Goal: Navigation & Orientation: Understand site structure

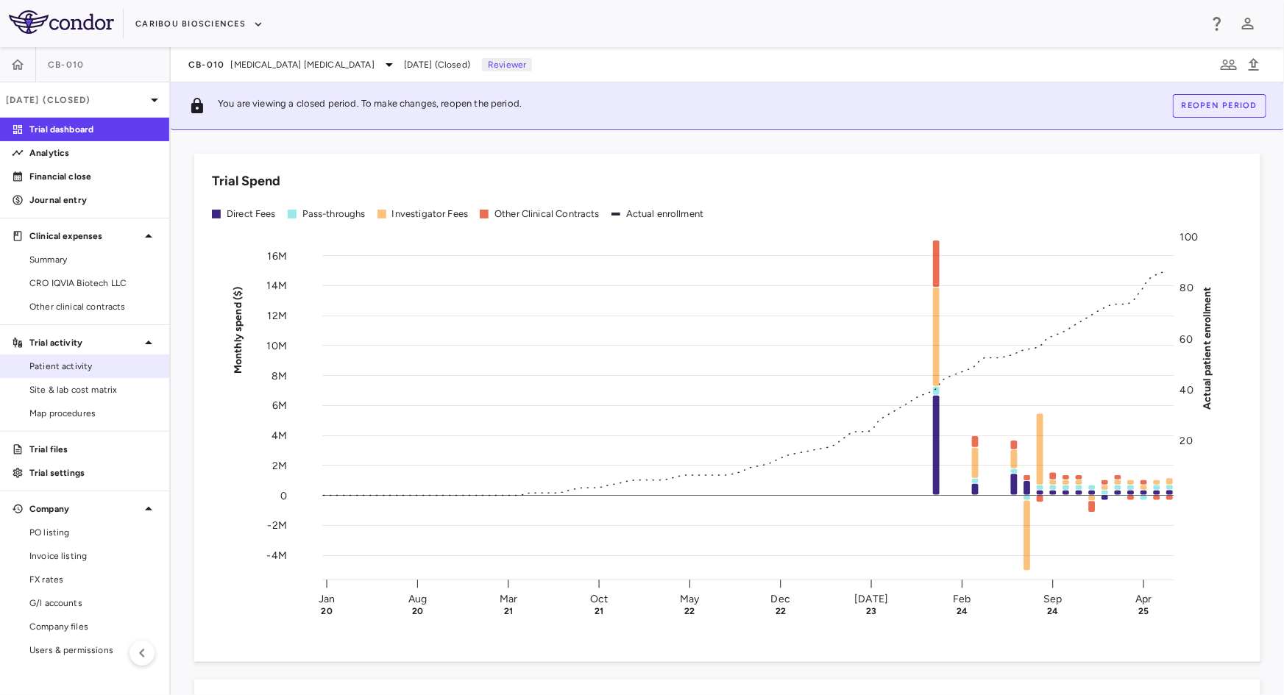
click at [91, 366] on span "Patient activity" at bounding box center [93, 366] width 128 height 13
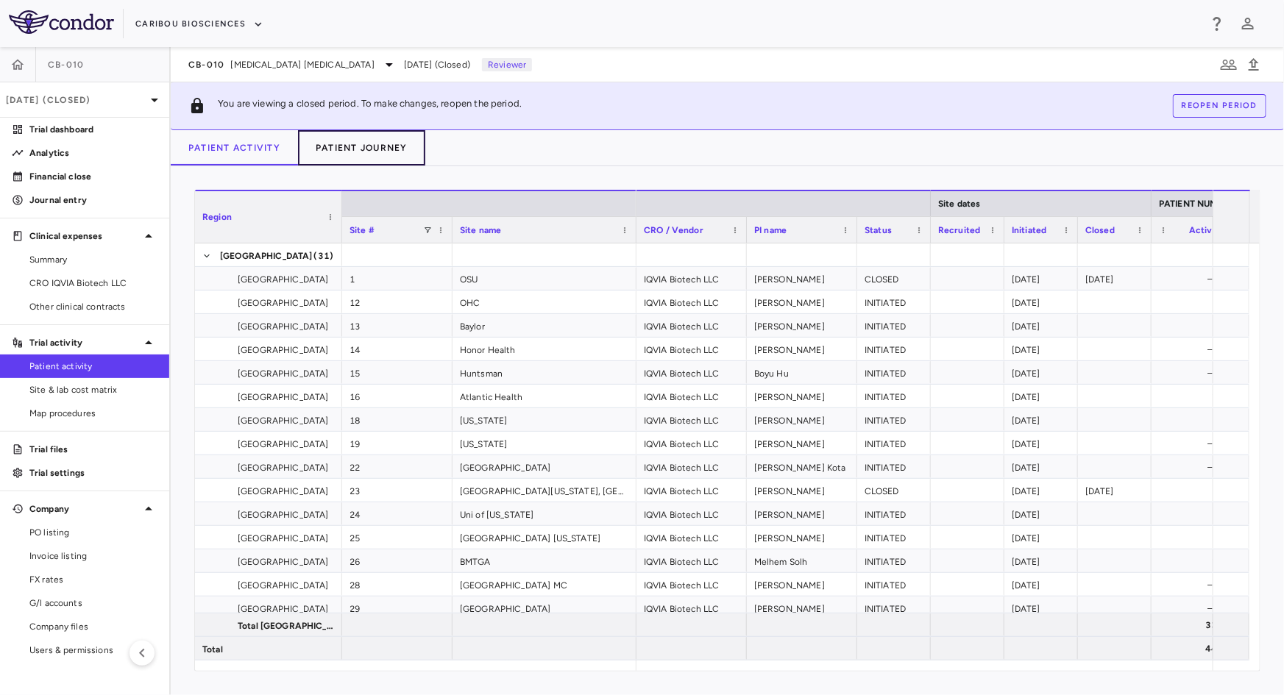
click at [388, 145] on button "Patient Journey" at bounding box center [361, 147] width 127 height 35
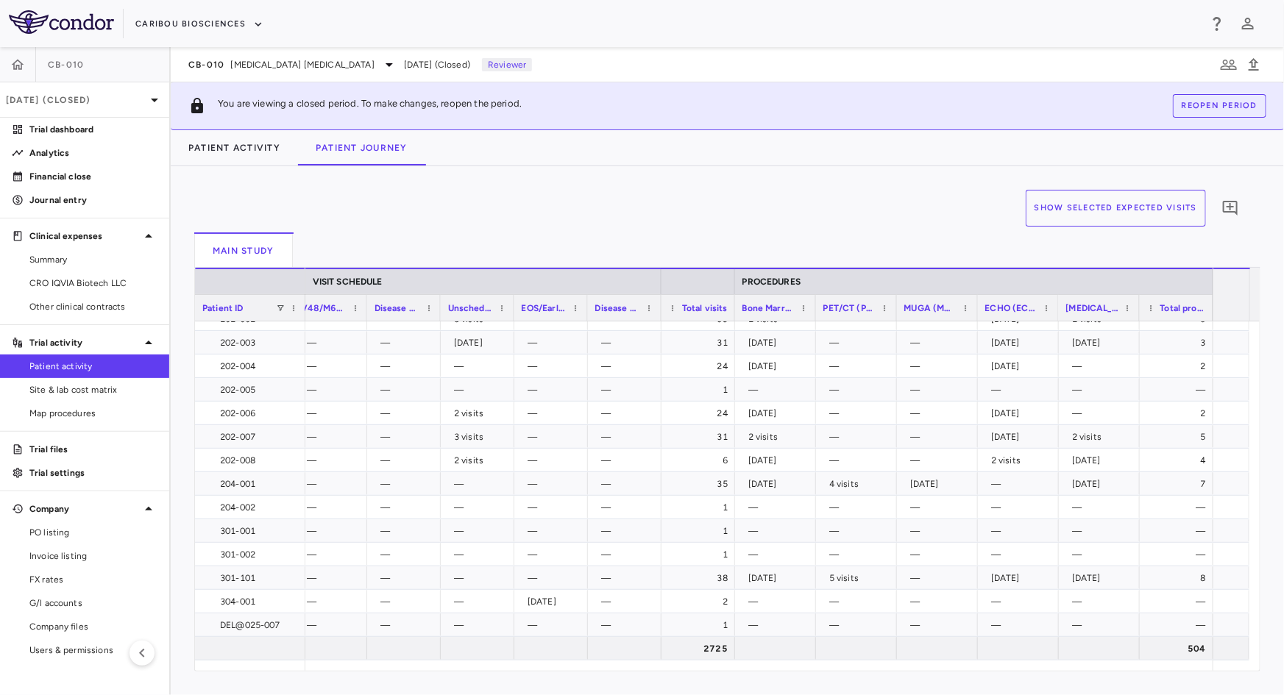
drag, startPoint x: 1077, startPoint y: 660, endPoint x: 678, endPoint y: 662, distance: 398.8
click at [662, 662] on div at bounding box center [758, 666] width 907 height 10
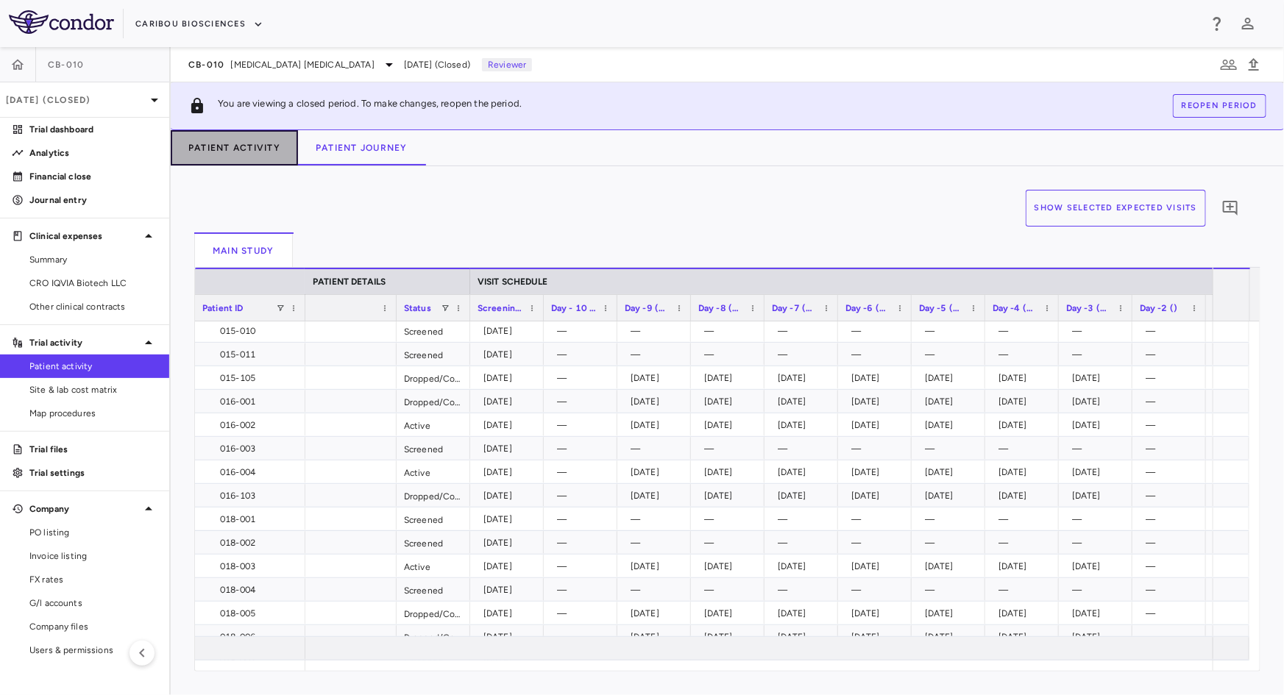
click at [266, 152] on button "Patient Activity" at bounding box center [234, 147] width 127 height 35
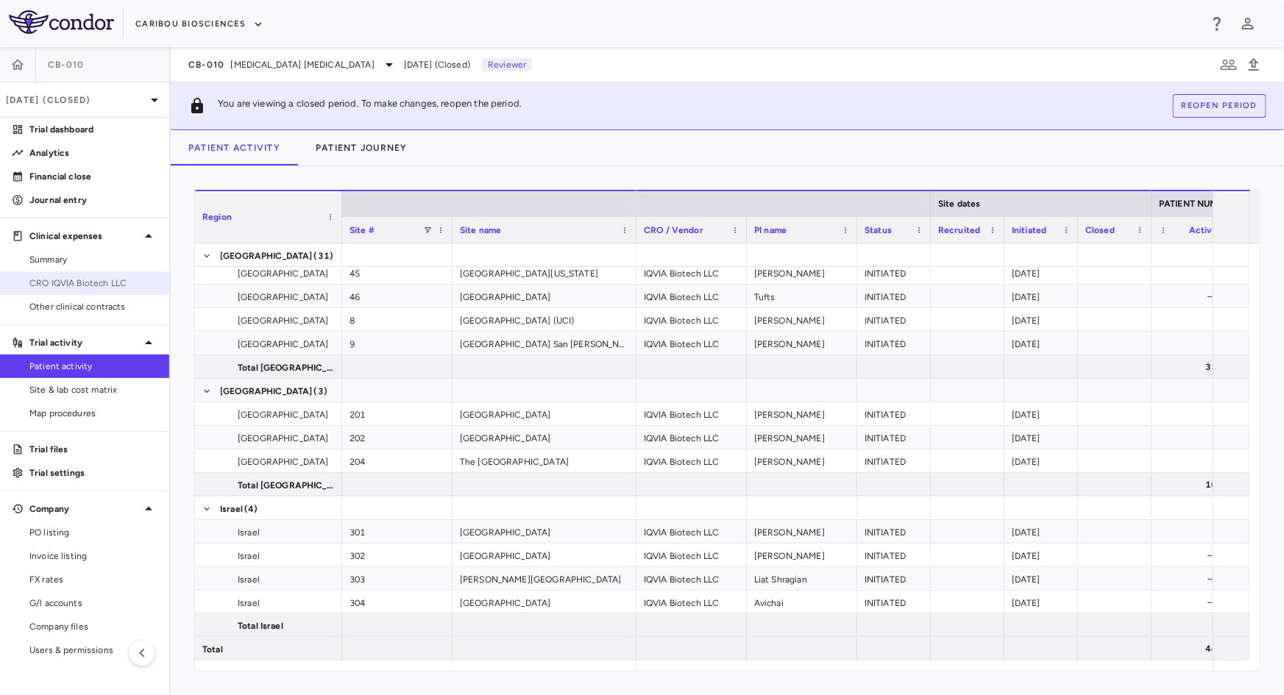
click at [71, 281] on span "CRO IQVIA Biotech LLC" at bounding box center [93, 283] width 128 height 13
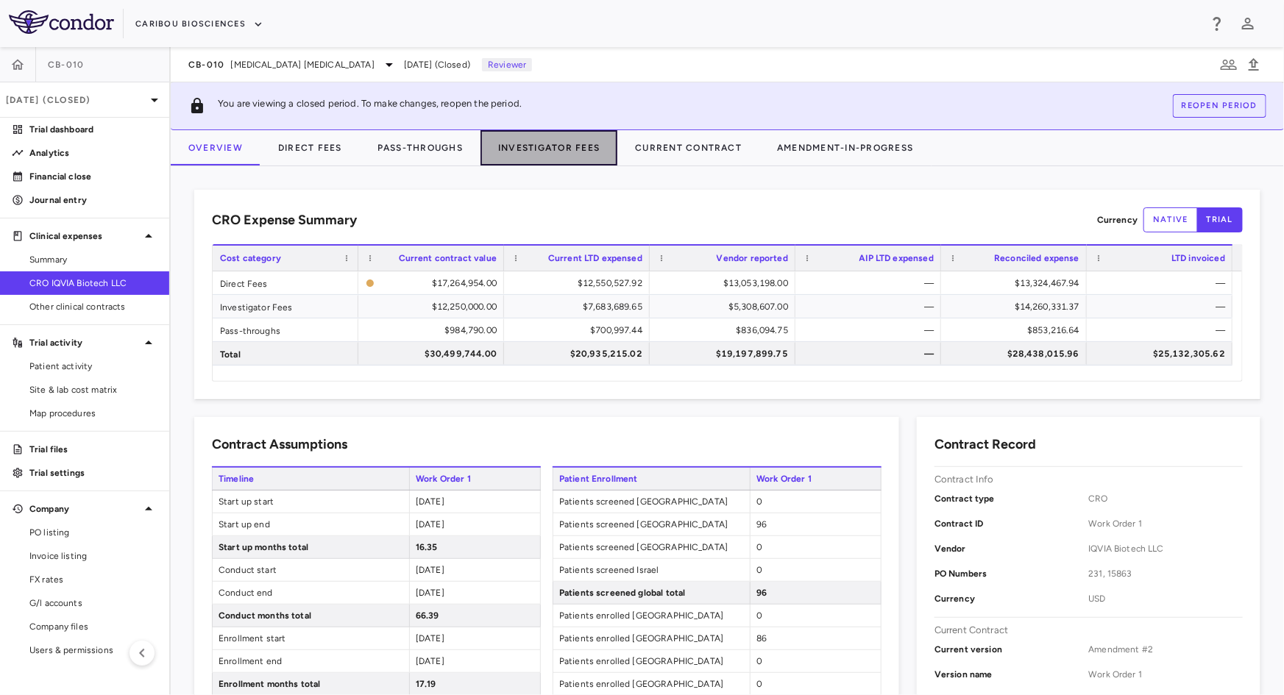
click at [556, 146] on button "Investigator Fees" at bounding box center [549, 147] width 137 height 35
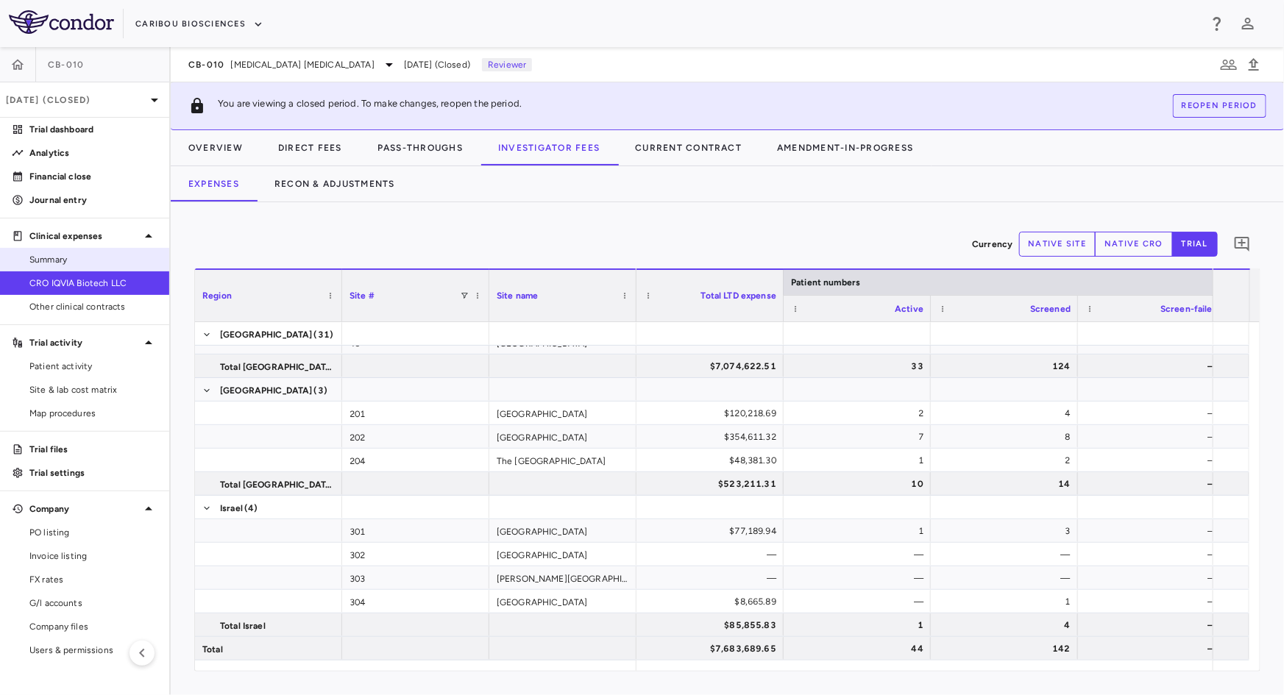
click at [82, 266] on link "Summary" at bounding box center [84, 260] width 169 height 22
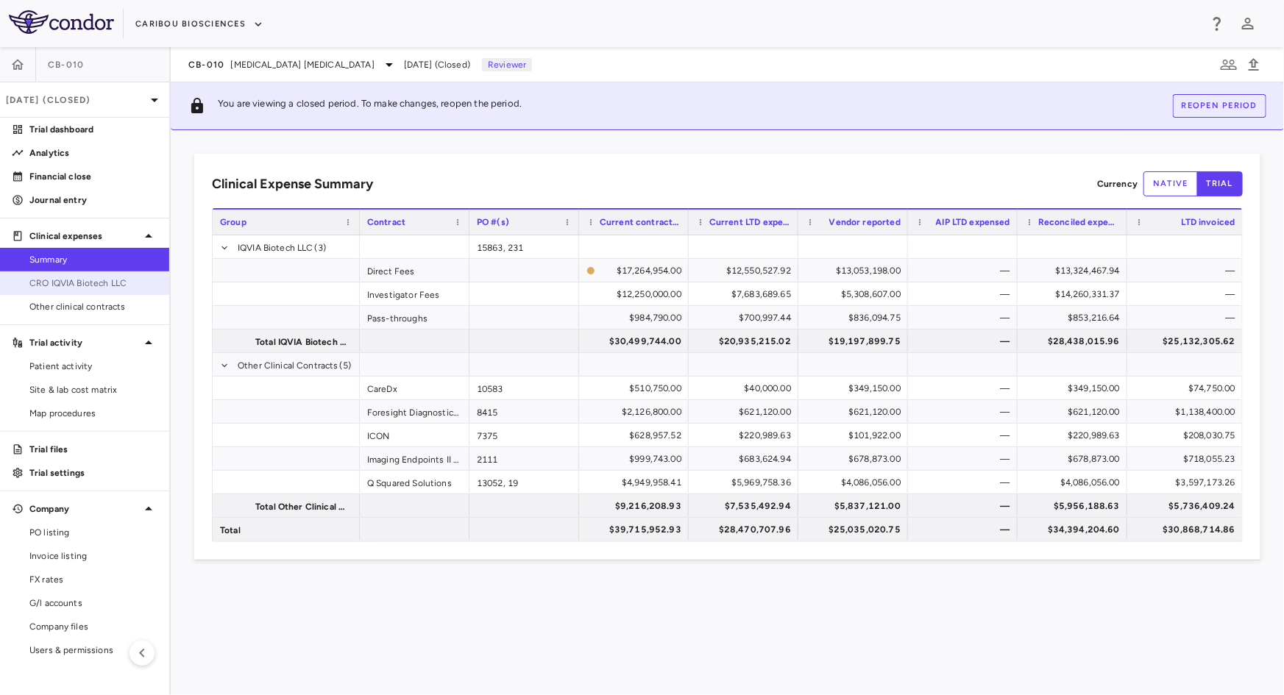
click at [104, 292] on link "CRO IQVIA Biotech LLC" at bounding box center [84, 283] width 169 height 22
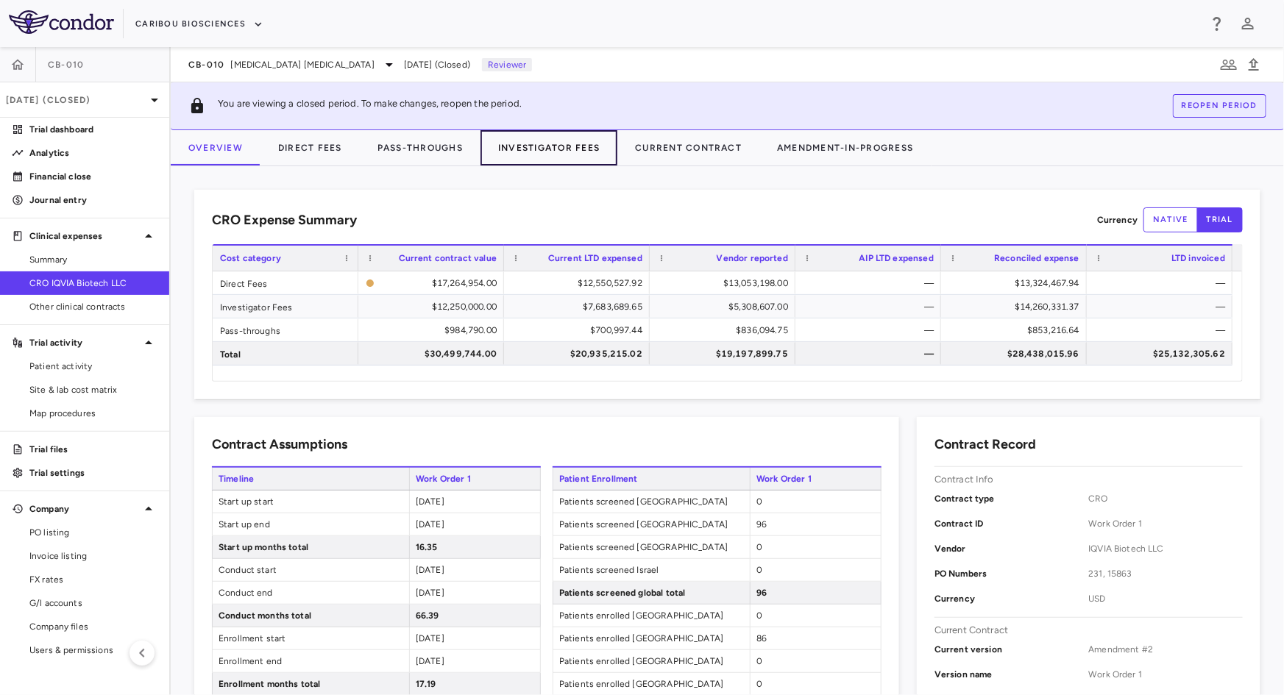
click at [530, 147] on button "Investigator Fees" at bounding box center [549, 147] width 137 height 35
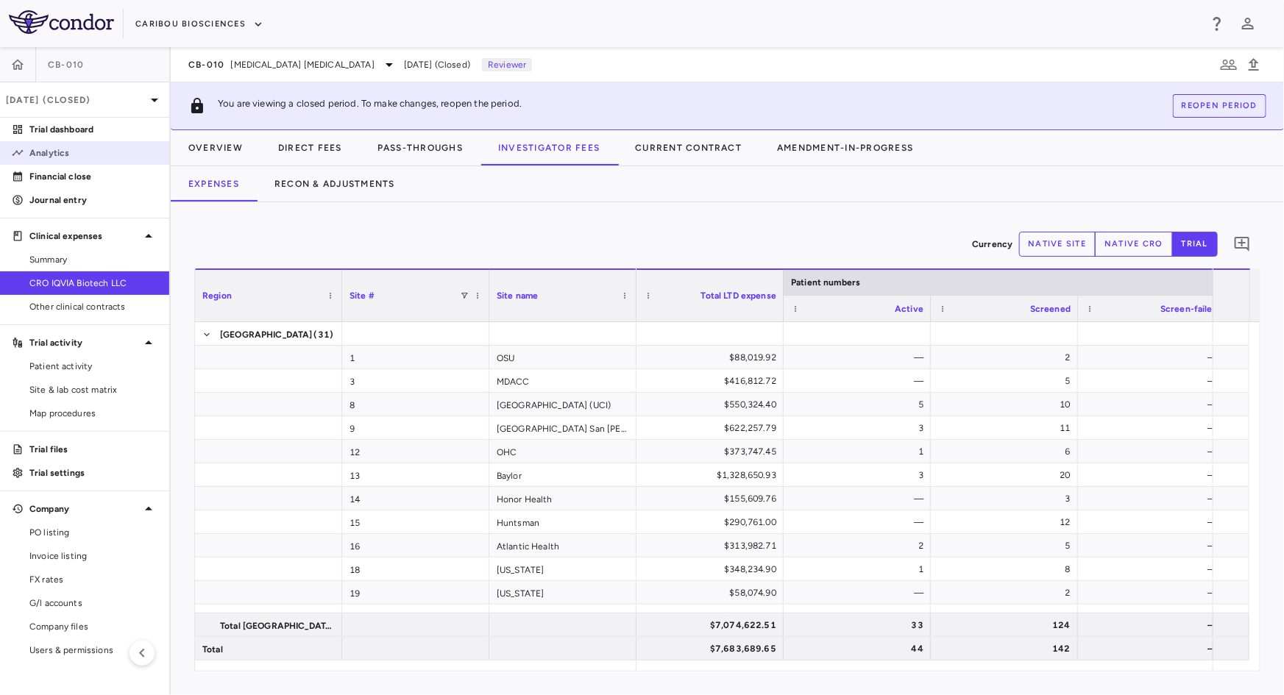
click at [103, 158] on p "Analytics" at bounding box center [93, 152] width 128 height 13
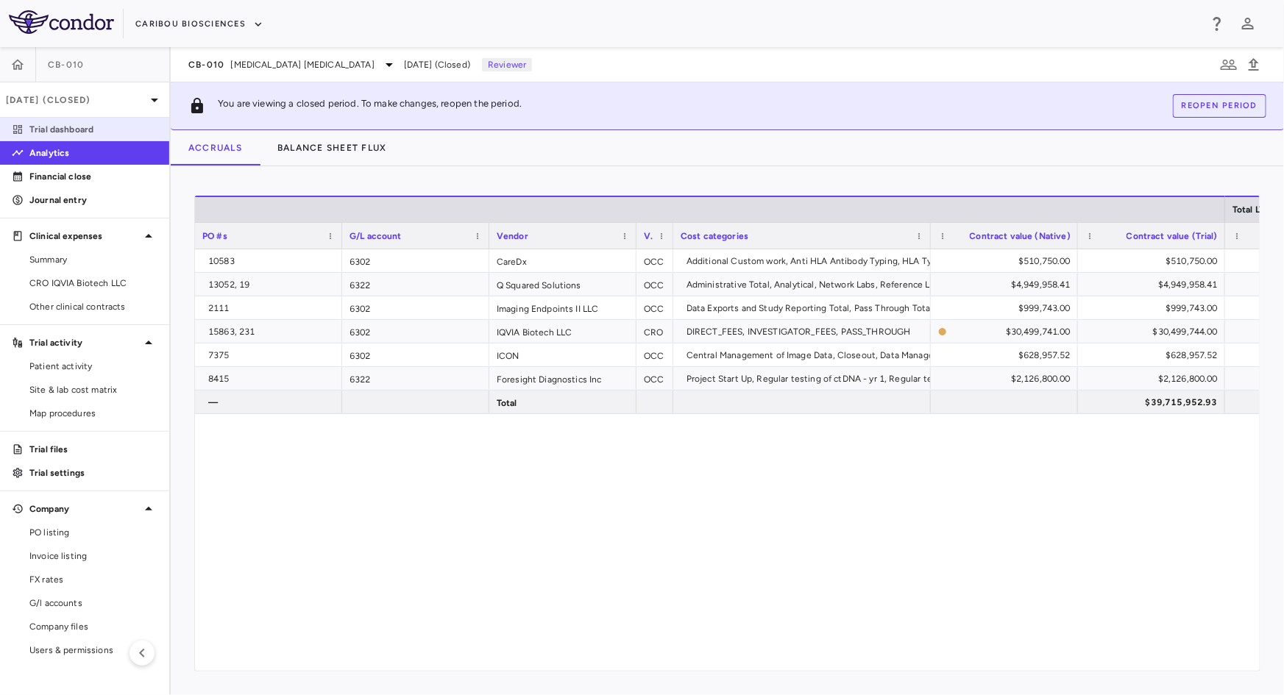
click at [88, 132] on p "Trial dashboard" at bounding box center [93, 129] width 128 height 13
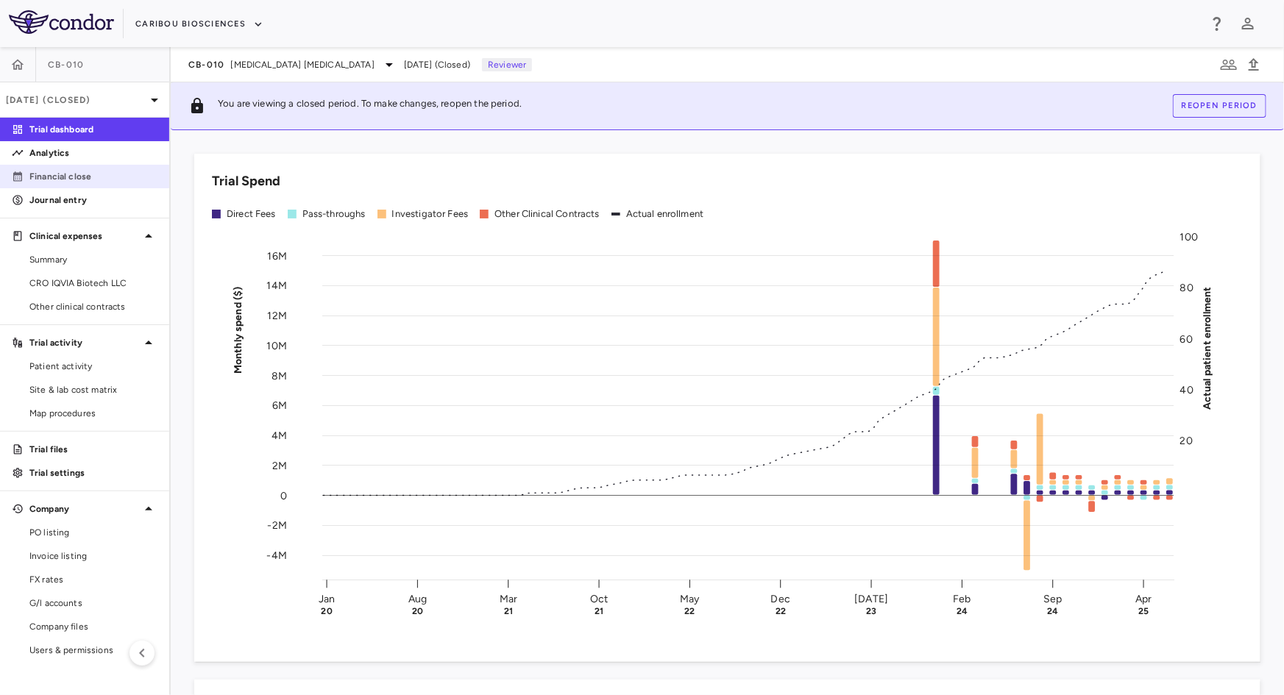
click at [84, 183] on link "Financial close" at bounding box center [84, 177] width 169 height 22
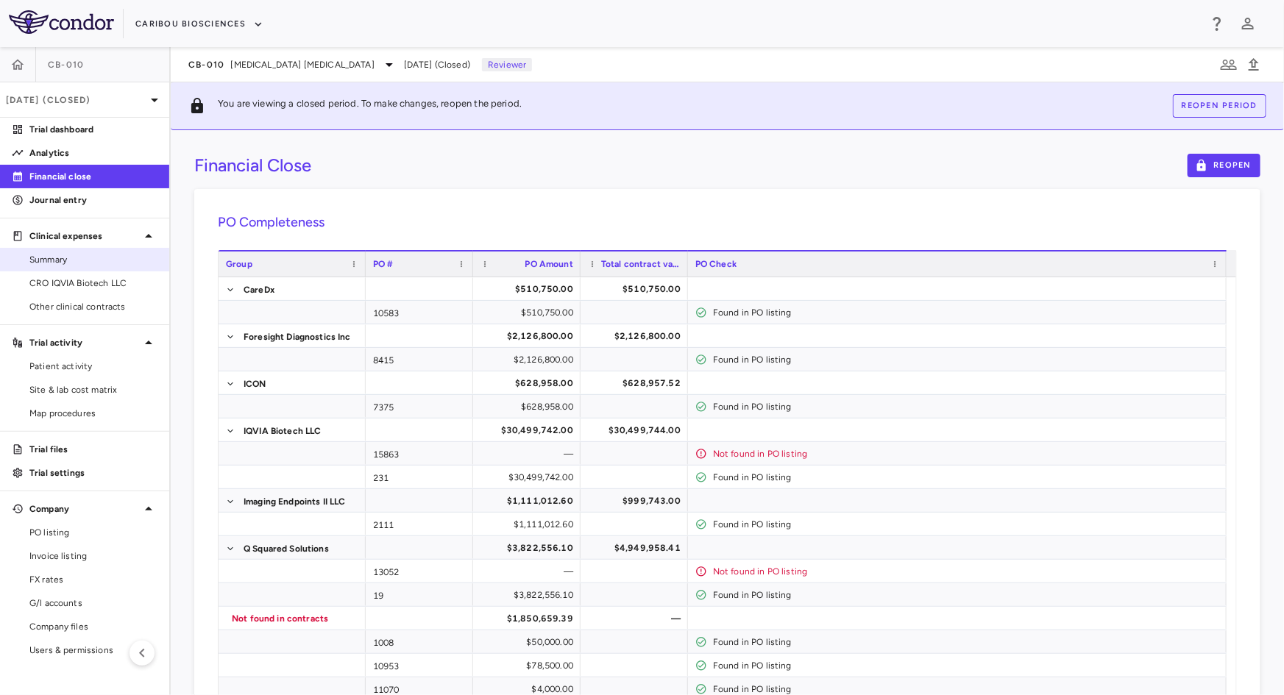
click at [88, 265] on span "Summary" at bounding box center [93, 259] width 128 height 13
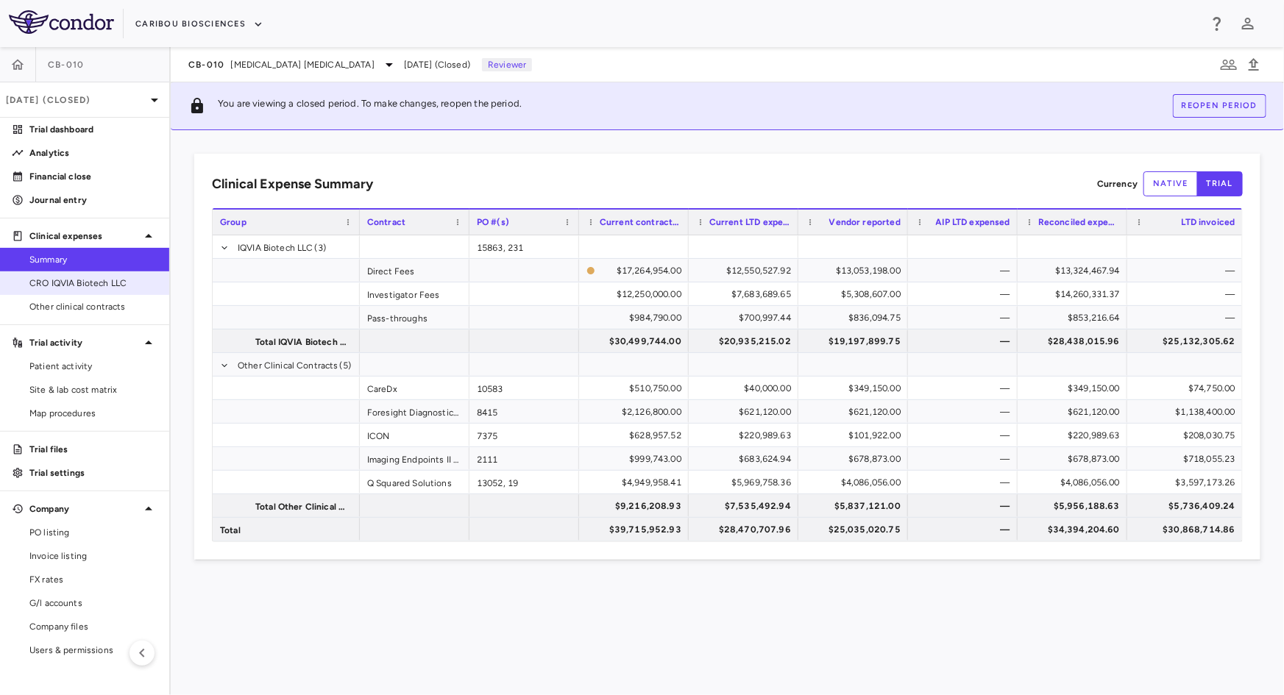
click at [102, 280] on span "CRO IQVIA Biotech LLC" at bounding box center [93, 283] width 128 height 13
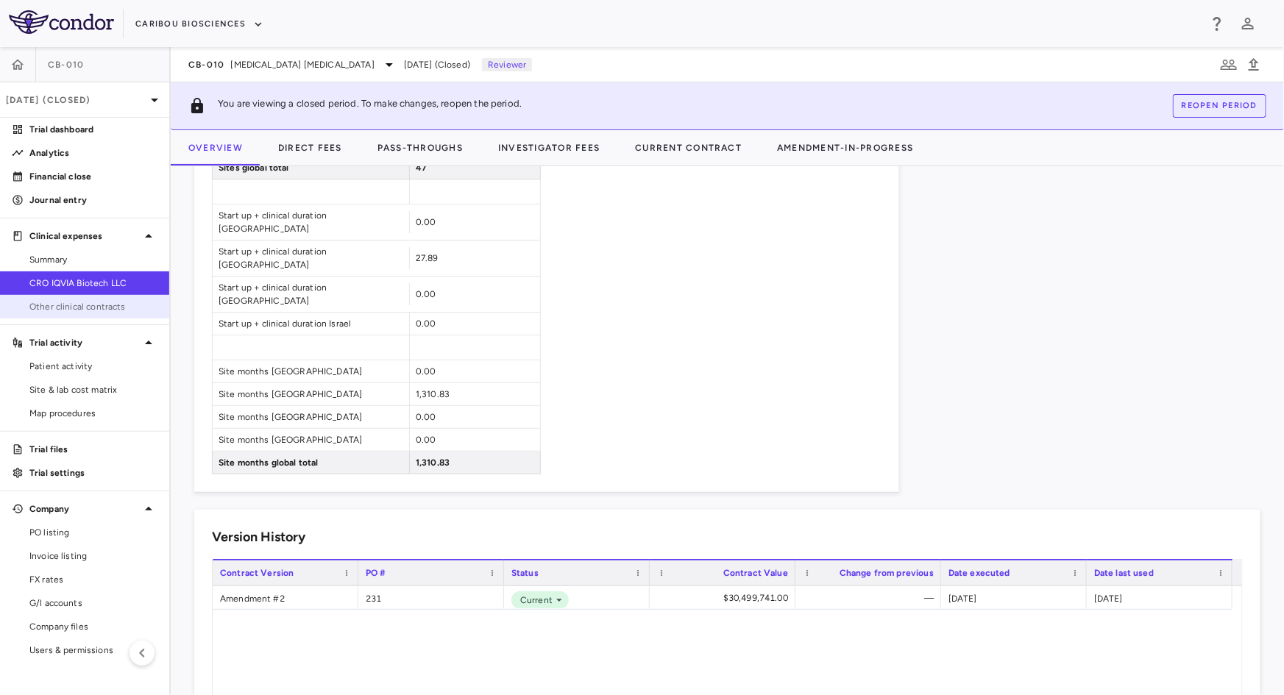
click at [100, 305] on span "Other clinical contracts" at bounding box center [93, 306] width 128 height 13
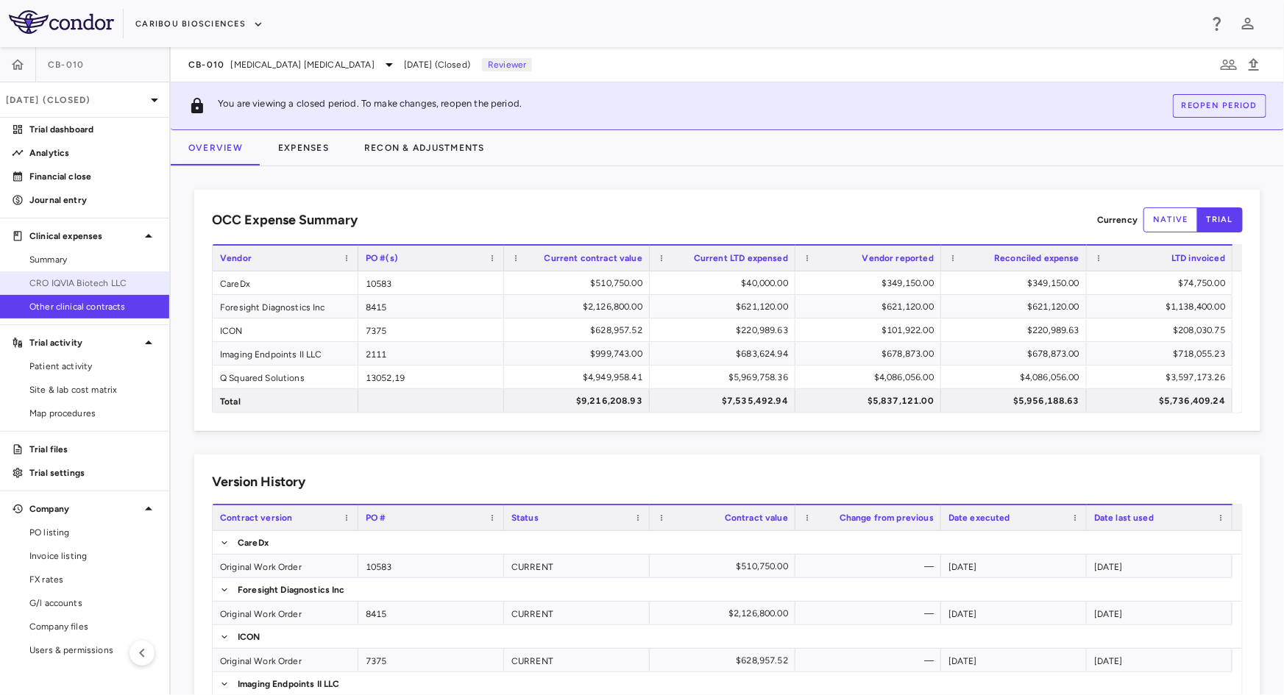
click at [96, 290] on link "CRO IQVIA Biotech LLC" at bounding box center [84, 283] width 169 height 22
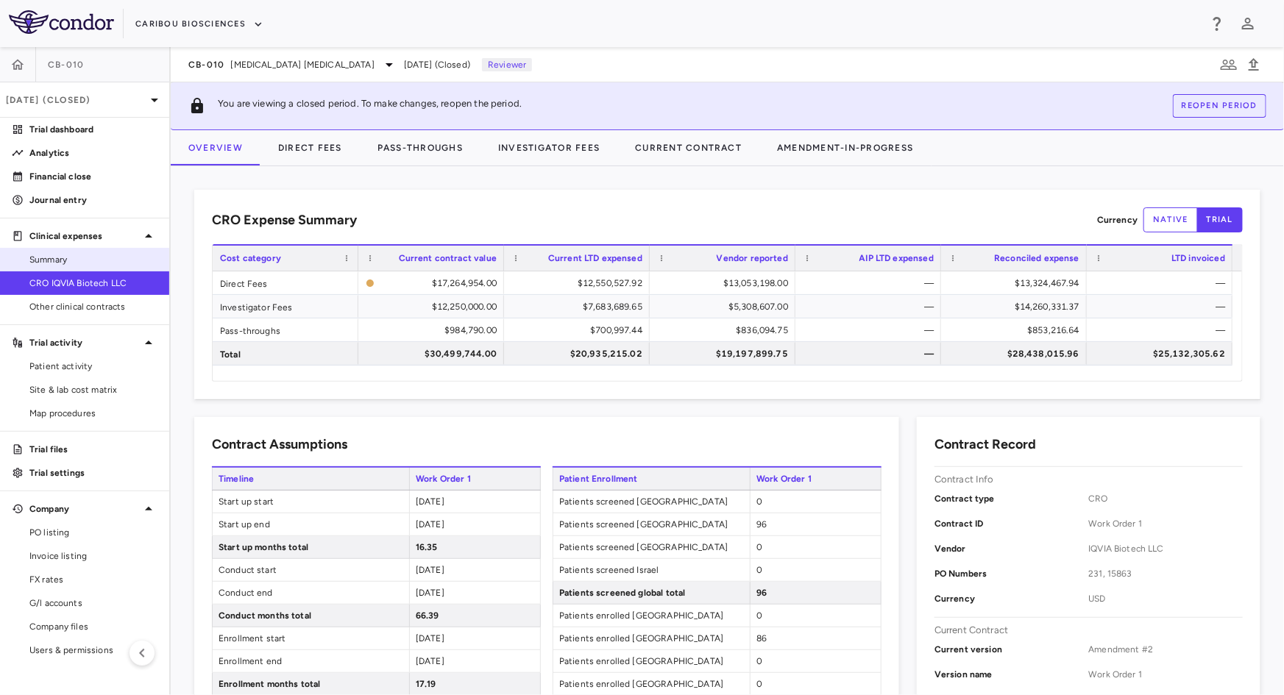
click at [60, 258] on span "Summary" at bounding box center [93, 259] width 128 height 13
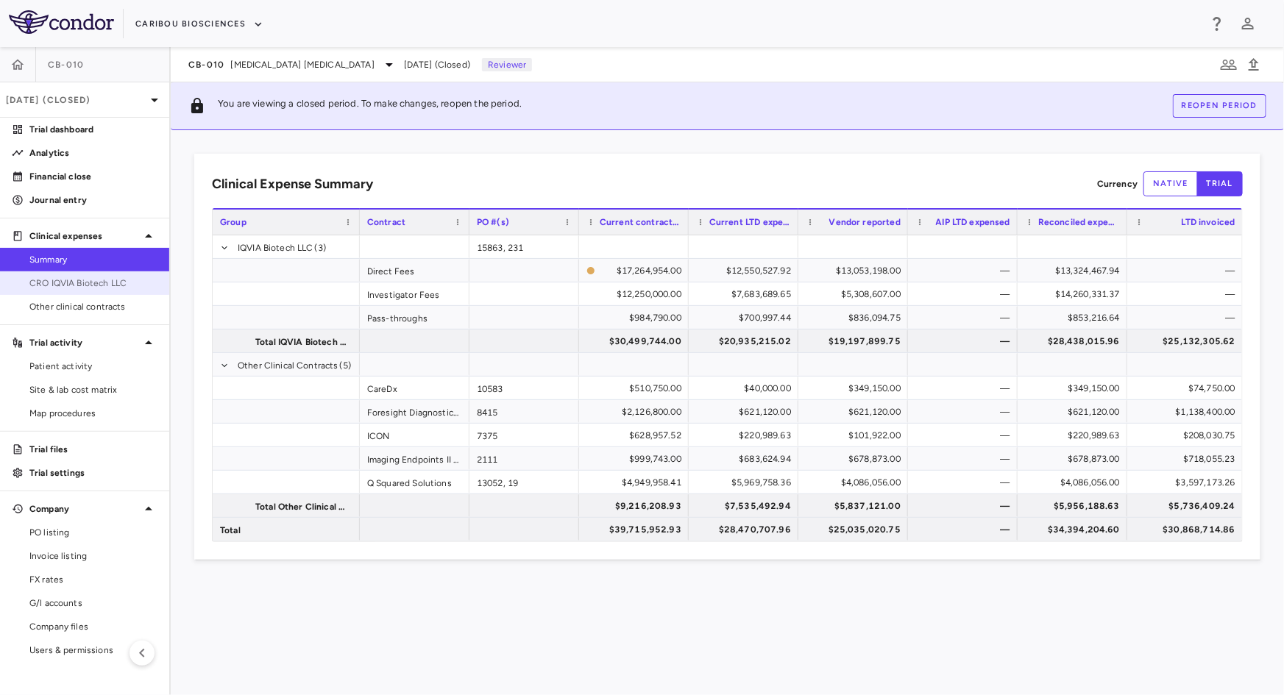
click at [68, 287] on span "CRO IQVIA Biotech LLC" at bounding box center [93, 283] width 128 height 13
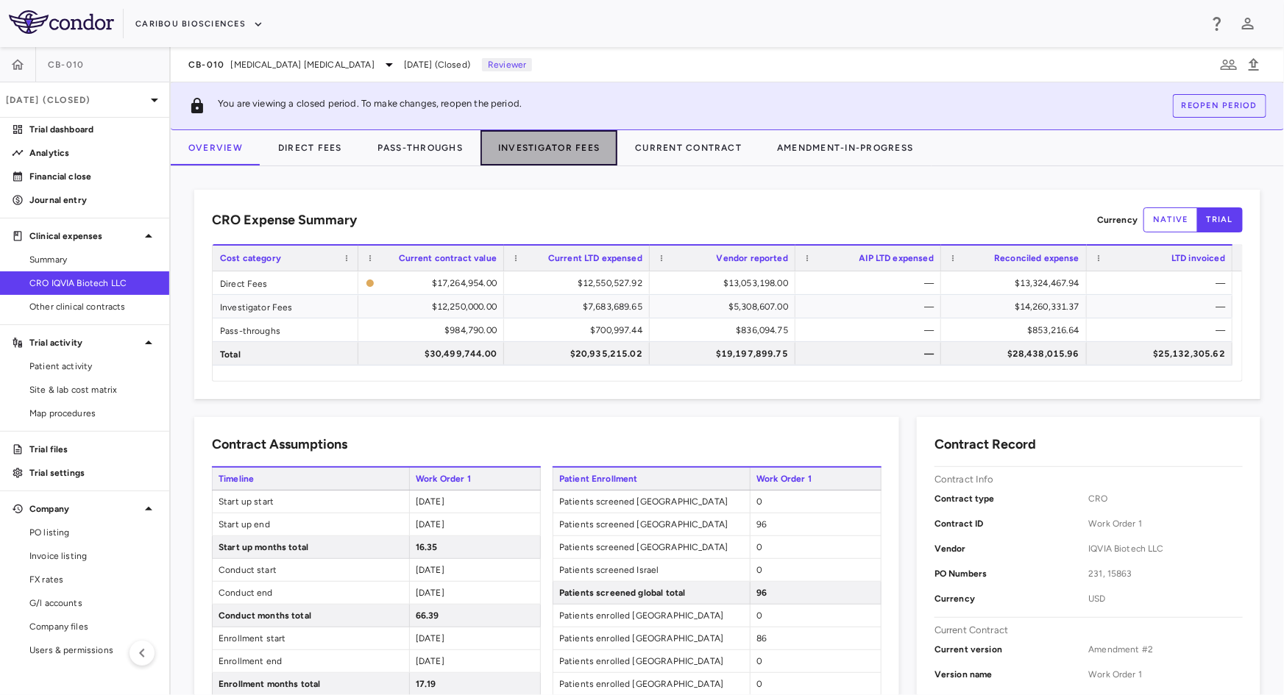
click at [576, 149] on button "Investigator Fees" at bounding box center [549, 147] width 137 height 35
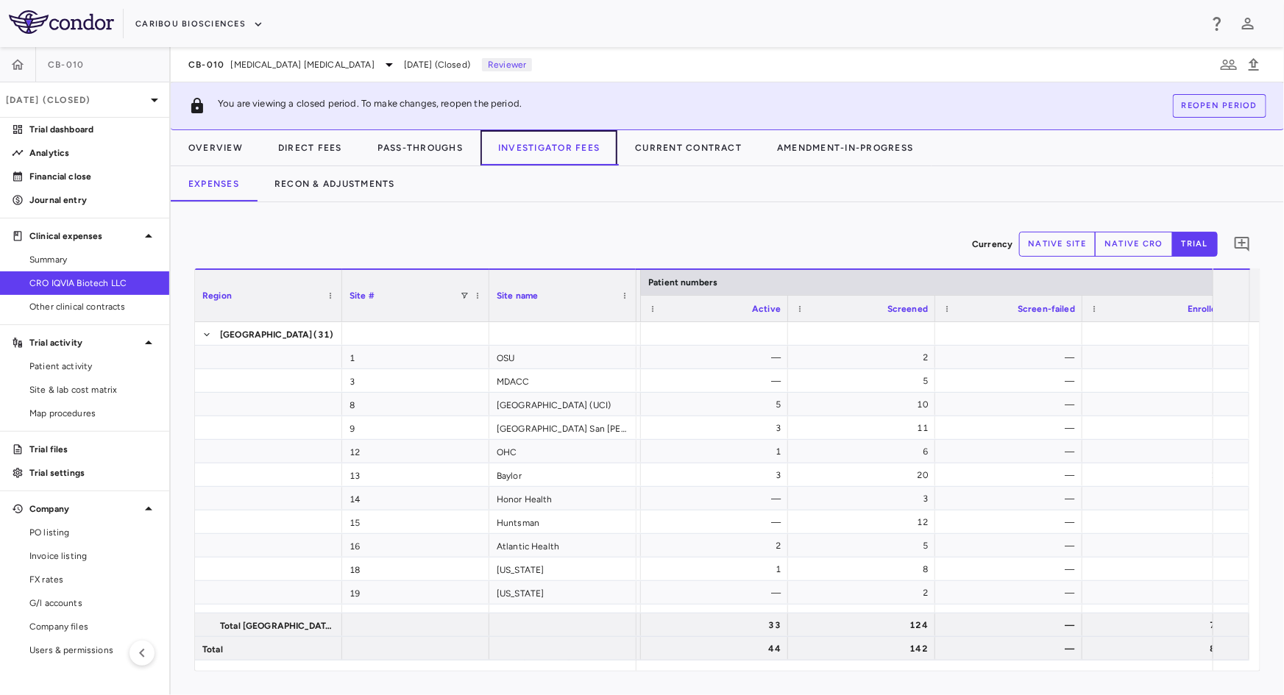
scroll to position [0, 178]
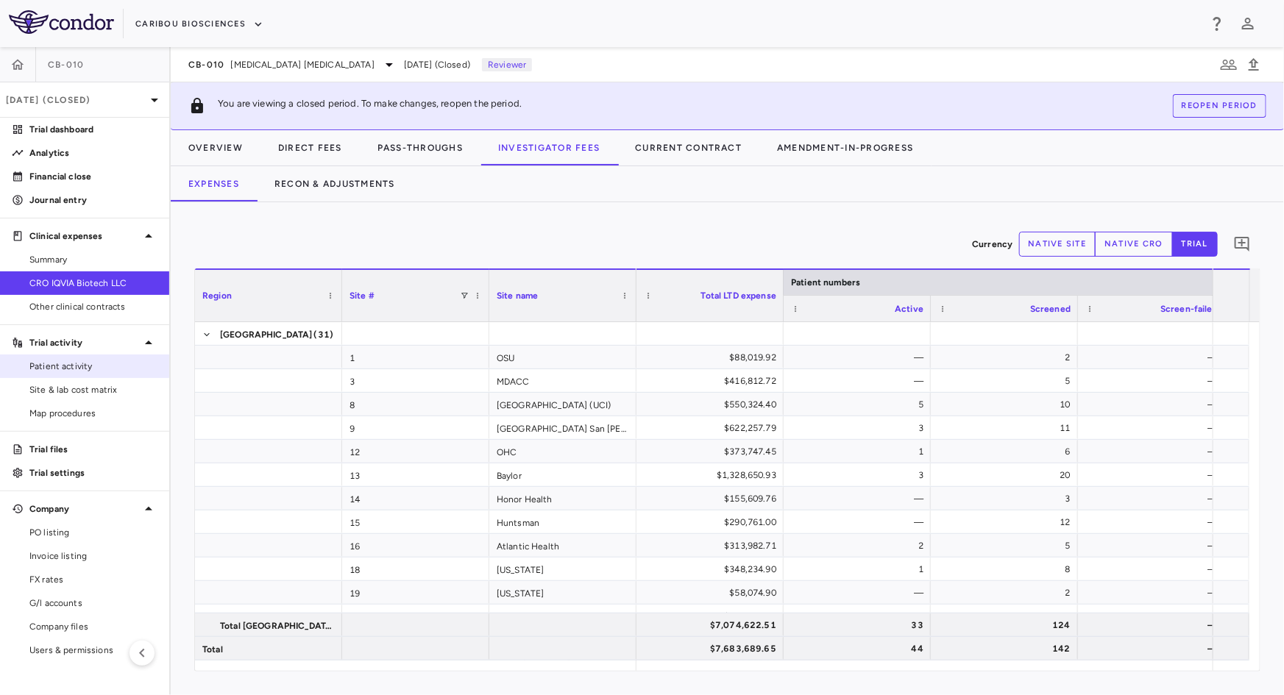
click at [80, 367] on span "Patient activity" at bounding box center [93, 366] width 128 height 13
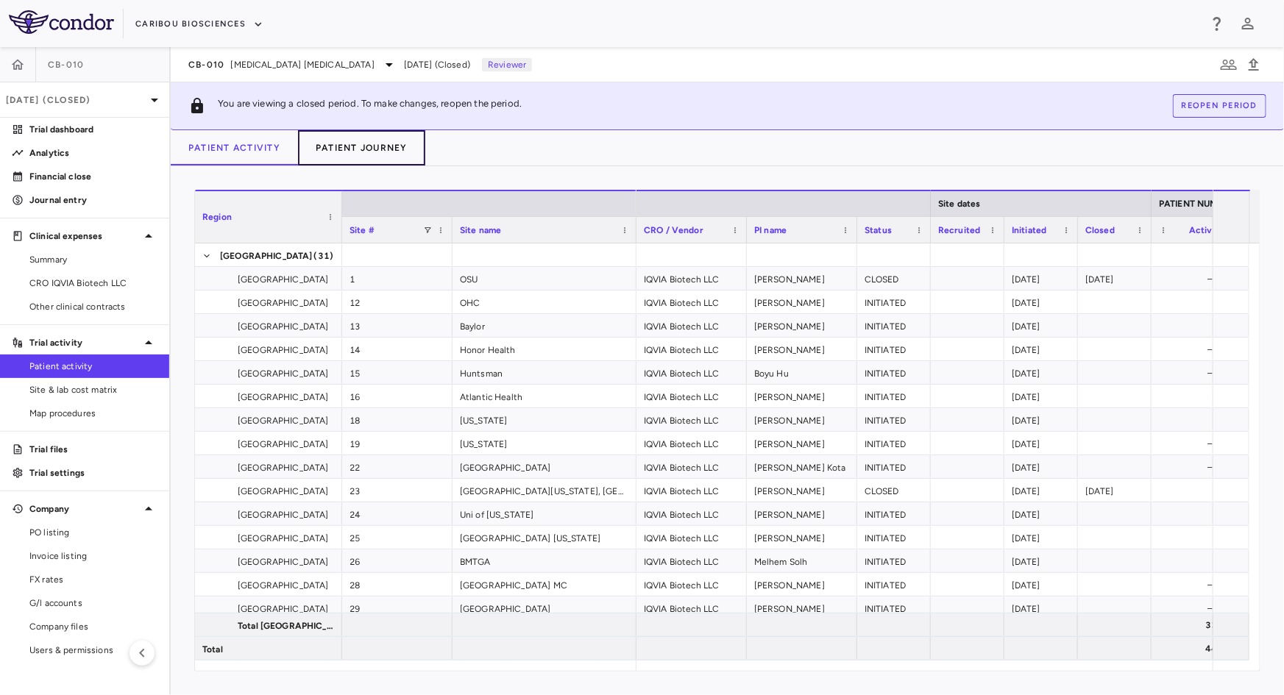
click at [343, 153] on button "Patient Journey" at bounding box center [361, 147] width 127 height 35
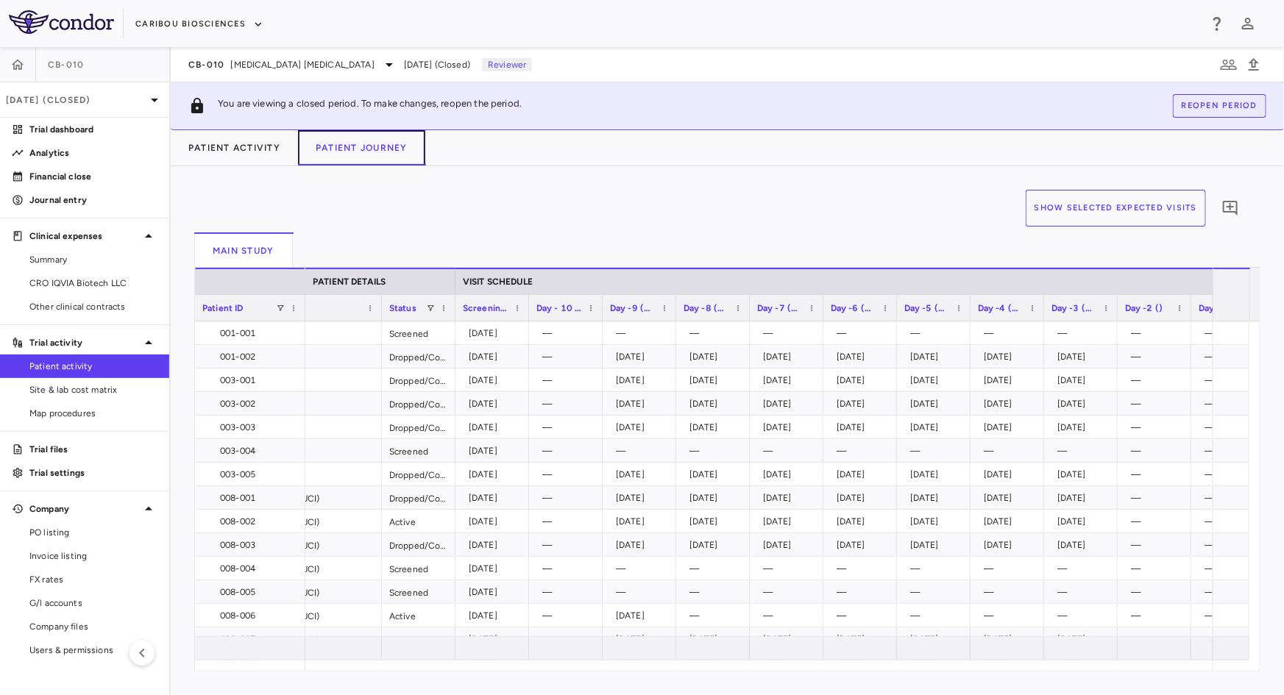
scroll to position [0, 361]
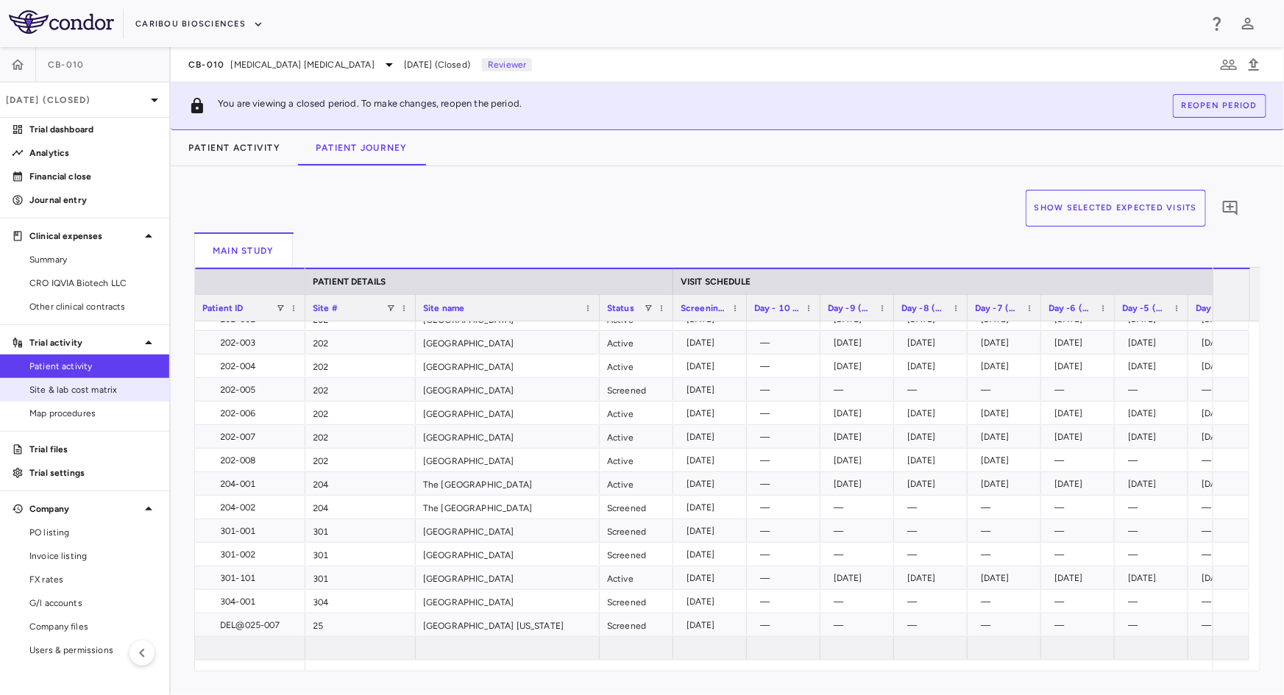
click at [84, 397] on link "Site & lab cost matrix" at bounding box center [84, 390] width 169 height 22
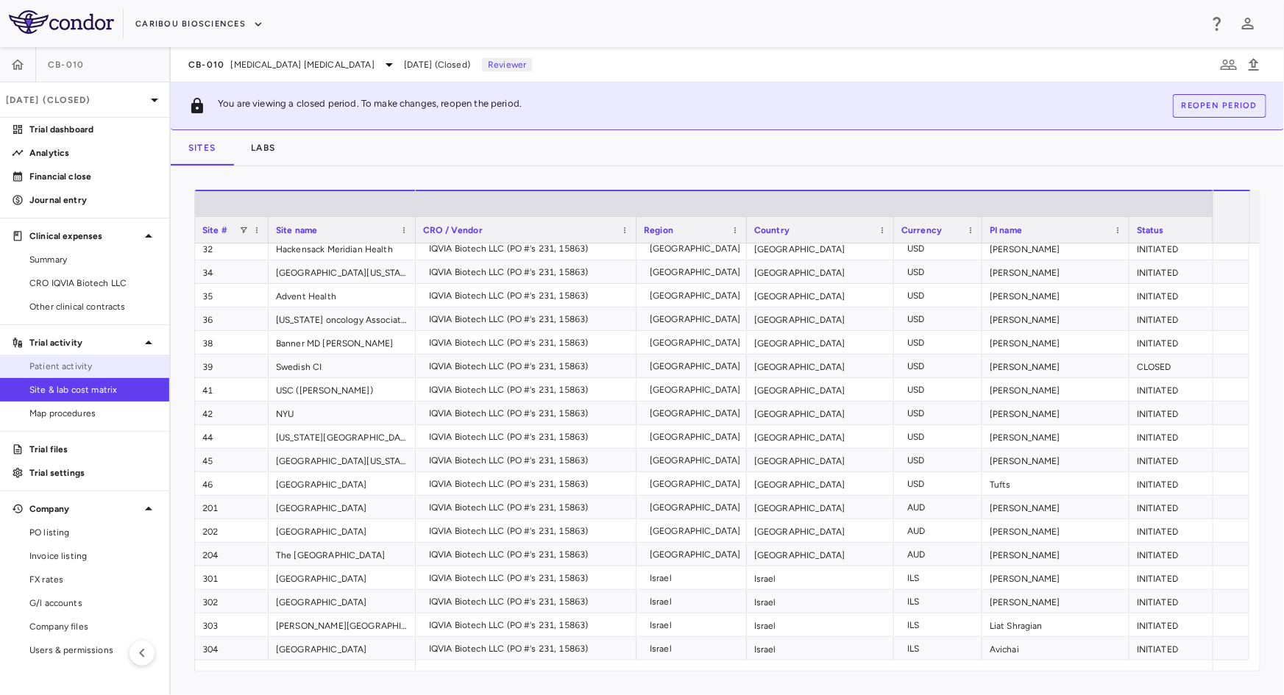
click at [53, 362] on span "Patient activity" at bounding box center [93, 366] width 128 height 13
